Goal: Task Accomplishment & Management: Manage account settings

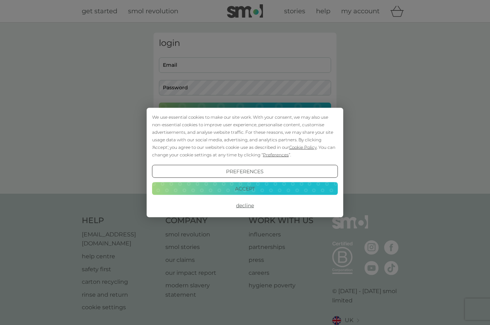
click at [247, 206] on button "Decline" at bounding box center [245, 205] width 186 height 13
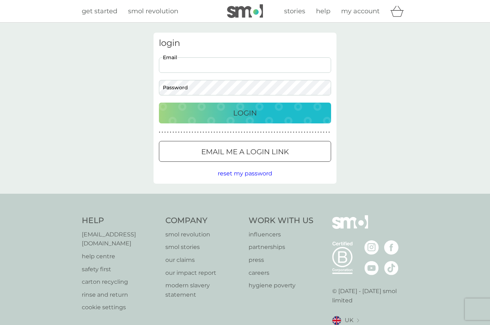
type input "[EMAIL_ADDRESS][DOMAIN_NAME]"
click at [245, 113] on button "Login" at bounding box center [245, 113] width 172 height 21
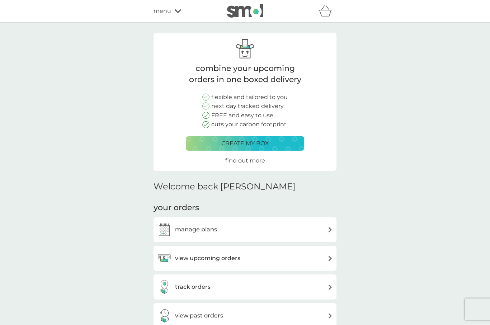
click at [273, 227] on div "manage plans" at bounding box center [245, 229] width 176 height 14
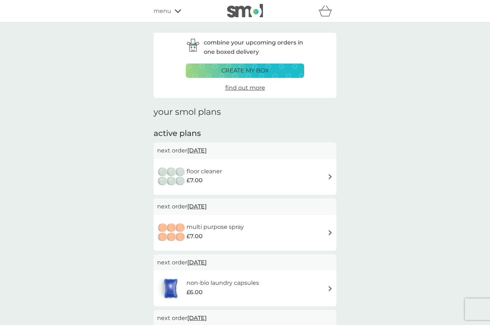
click at [328, 175] on img at bounding box center [330, 176] width 5 height 5
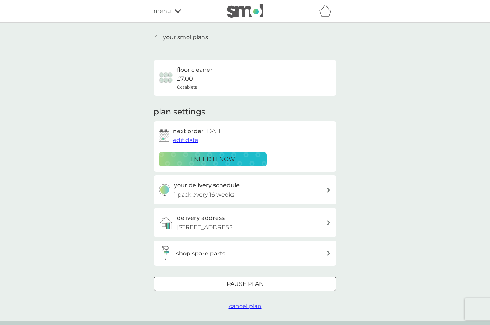
click at [190, 140] on span "edit date" at bounding box center [185, 140] width 25 height 7
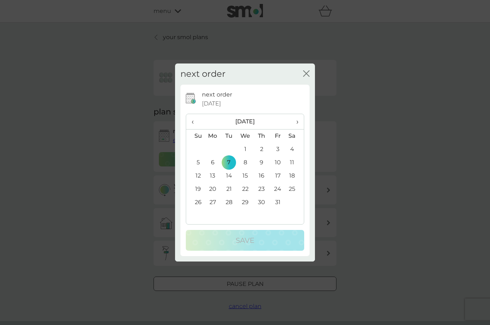
click at [193, 122] on span "‹" at bounding box center [196, 121] width 8 height 15
click at [278, 189] on td "26" at bounding box center [278, 189] width 16 height 13
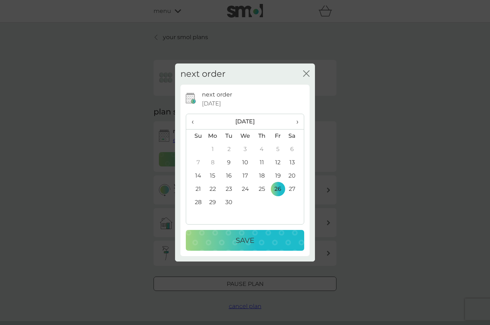
click at [262, 188] on td "25" at bounding box center [262, 189] width 16 height 13
click at [260, 239] on div "Save" at bounding box center [245, 240] width 104 height 11
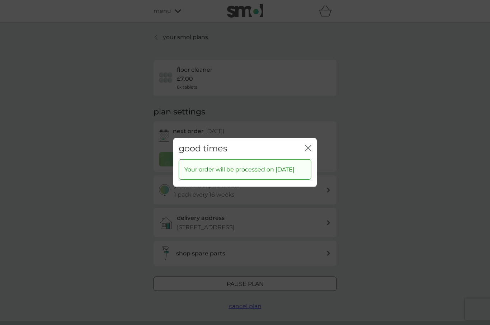
click at [307, 145] on icon "close" at bounding box center [306, 148] width 3 height 6
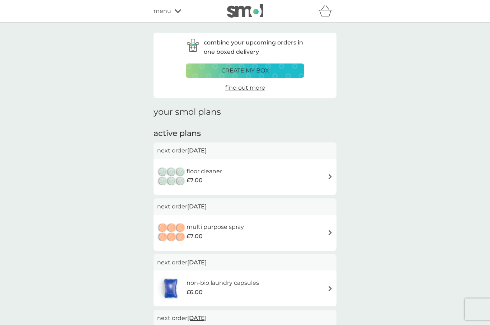
click at [175, 13] on icon at bounding box center [178, 11] width 6 height 4
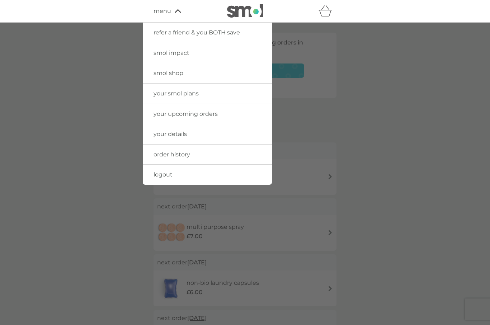
click at [192, 71] on link "smol shop" at bounding box center [207, 73] width 129 height 20
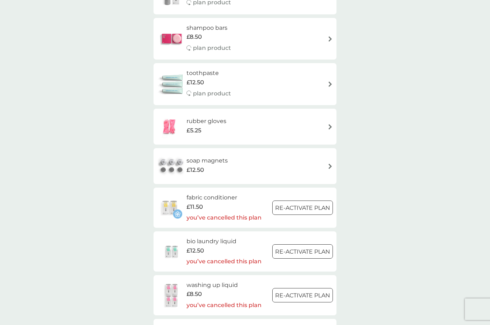
scroll to position [493, 0]
